Goal: Task Accomplishment & Management: Manage account settings

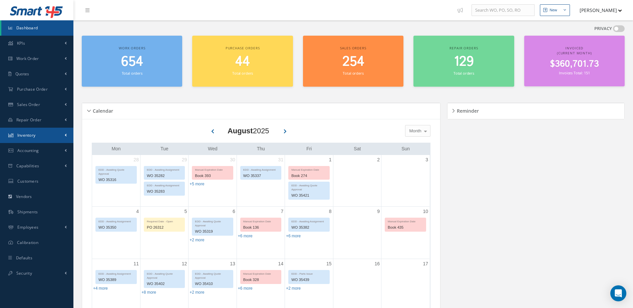
click at [37, 135] on link "Inventory" at bounding box center [36, 135] width 73 height 15
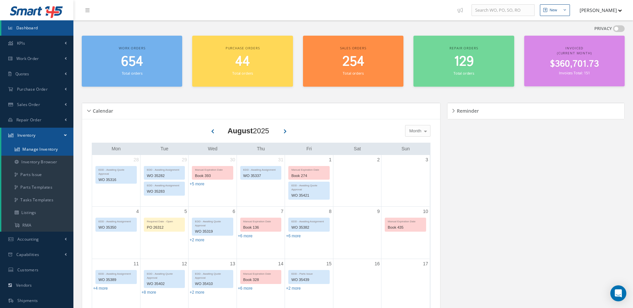
click at [36, 150] on link "Manage Inventory" at bounding box center [37, 149] width 72 height 13
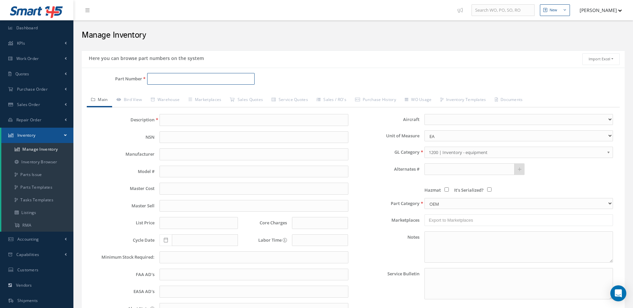
click at [166, 82] on input "Part Number" at bounding box center [201, 79] width 108 height 12
click at [216, 95] on span "BRAKE ASSY" at bounding box center [259, 96] width 100 height 7
type input "30-161A"
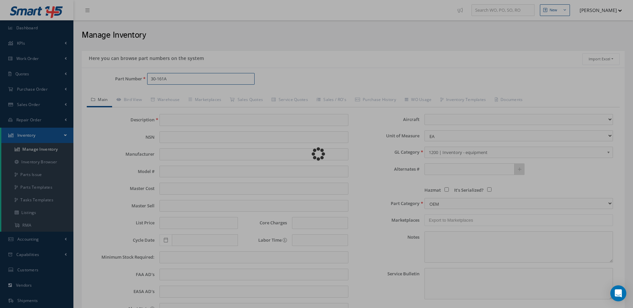
type input "BRAKE ASSY"
type input "."
type input "0.00"
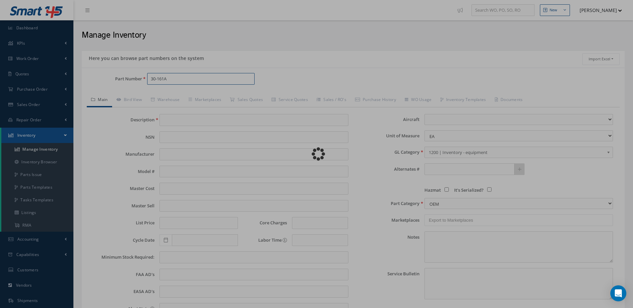
type input "0.00"
select select "8"
type textarea "JUN/2025: STD OH COST $7,350.00 STD OH EXCHANGE $7,500.00 CORE VALUE $17.000.00…"
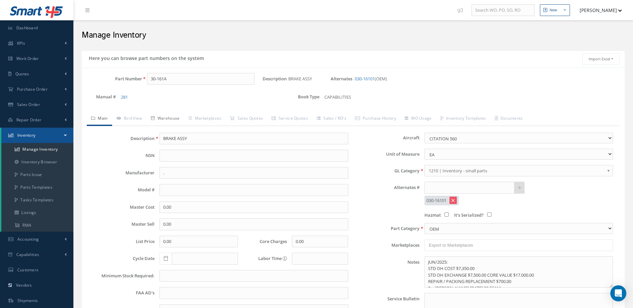
click at [173, 112] on div "Part Number 30-161A Description BRAKE ASSY Alternates 030-16101 (OEM) Manual # …" at bounding box center [353, 222] width 543 height 298
click at [173, 116] on link "Warehouse" at bounding box center [166, 119] width 38 height 14
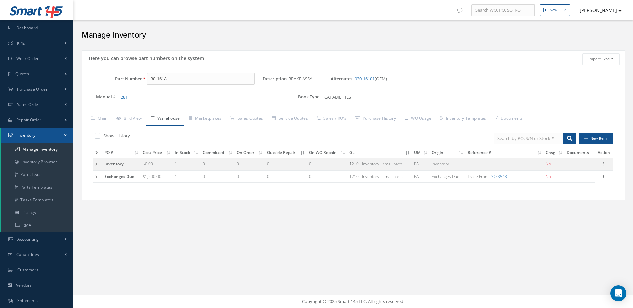
click at [95, 150] on td at bounding box center [97, 153] width 9 height 10
click at [97, 154] on icon at bounding box center [96, 153] width 3 height 4
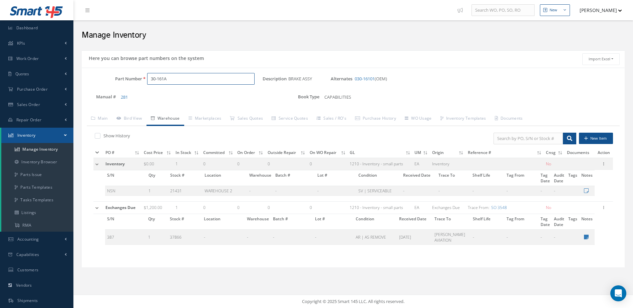
click at [177, 77] on input "30-161A" at bounding box center [201, 79] width 108 height 12
click at [216, 94] on span "BRAKE ASSY" at bounding box center [259, 96] width 100 height 7
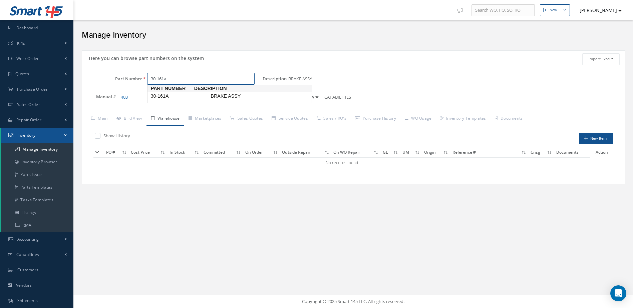
click at [182, 93] on span "30-161A" at bounding box center [179, 96] width 60 height 7
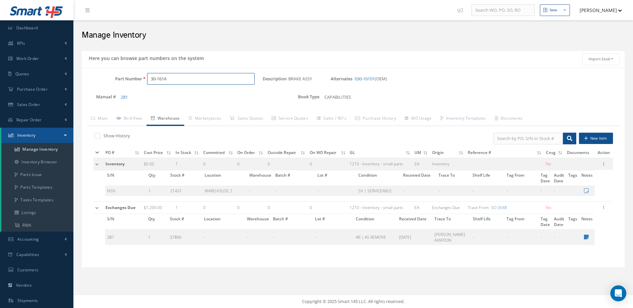
drag, startPoint x: 195, startPoint y: 80, endPoint x: 135, endPoint y: 92, distance: 61.6
click at [132, 93] on div "Part Number 30-161A Description BRAKE ASSY Alternates 030-16101 (OEM) Manual # …" at bounding box center [353, 91] width 543 height 36
click at [166, 94] on span "7377562" at bounding box center [179, 96] width 60 height 7
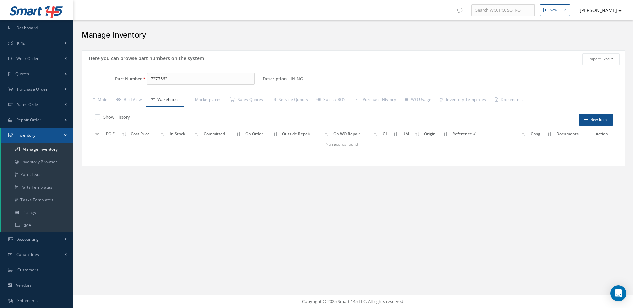
click at [174, 87] on div "Part Number 7377562" at bounding box center [172, 81] width 181 height 17
drag, startPoint x: 177, startPoint y: 82, endPoint x: 125, endPoint y: 89, distance: 52.2
click at [125, 89] on div "Part Number 7377562" at bounding box center [172, 81] width 181 height 17
click at [218, 95] on span "MAIN WHEEL ASSY" at bounding box center [259, 96] width 100 height 7
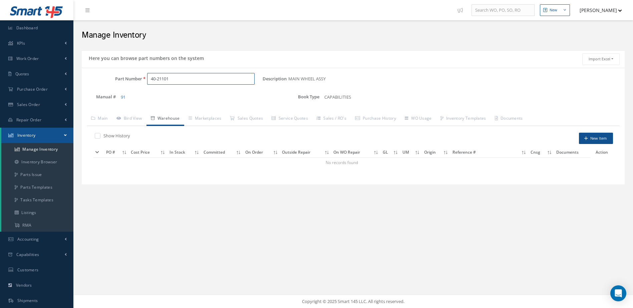
drag, startPoint x: 212, startPoint y: 79, endPoint x: 140, endPoint y: 85, distance: 72.0
click at [140, 85] on div "Part Number 40-21101" at bounding box center [172, 81] width 181 height 17
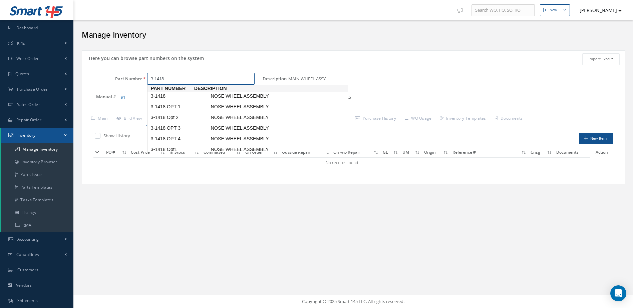
click at [239, 95] on span "NOSE WHEEL ASSEMBLY" at bounding box center [259, 96] width 100 height 7
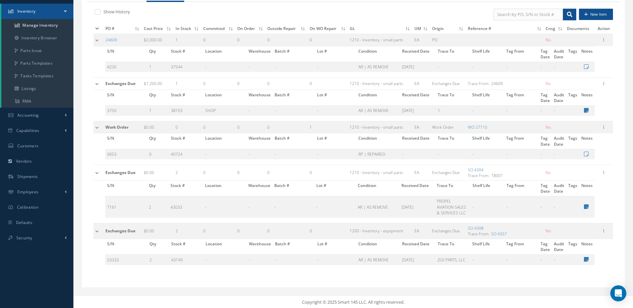
scroll to position [125, 0]
type input "3-1418"
